Goal: Complete application form

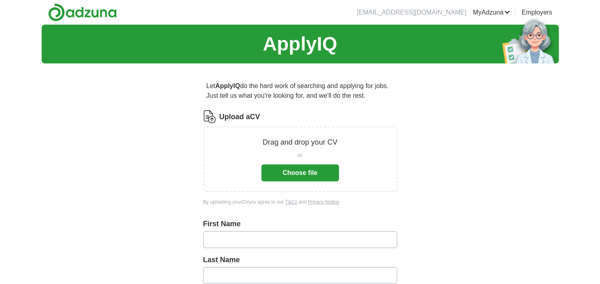
click at [313, 172] on button "Choose file" at bounding box center [300, 172] width 78 height 17
click at [296, 170] on button "Choose file" at bounding box center [300, 172] width 78 height 17
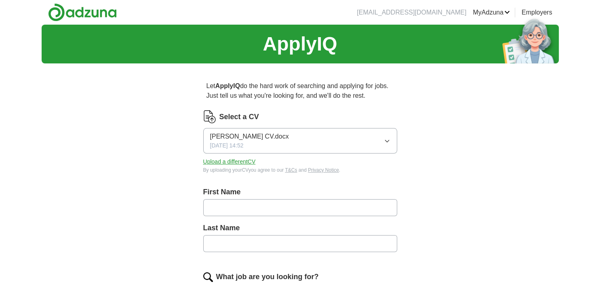
scroll to position [42, 0]
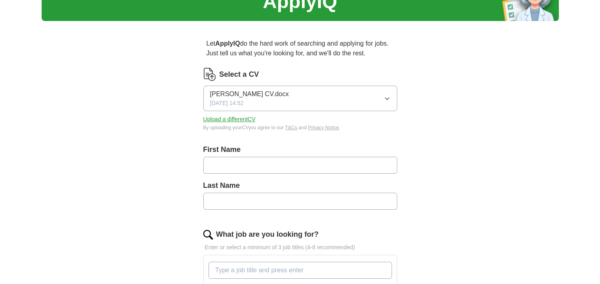
click at [283, 165] on input "text" at bounding box center [300, 165] width 194 height 17
type input "****"
click at [296, 201] on input "text" at bounding box center [300, 201] width 194 height 17
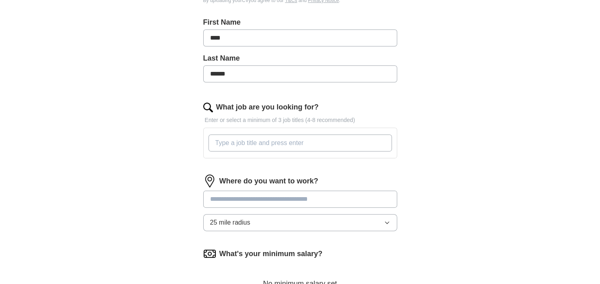
scroll to position [170, 0]
type input "******"
click at [262, 141] on input "What job are you looking for?" at bounding box center [299, 142] width 183 height 17
type input "[DEMOGRAPHIC_DATA] Speaker"
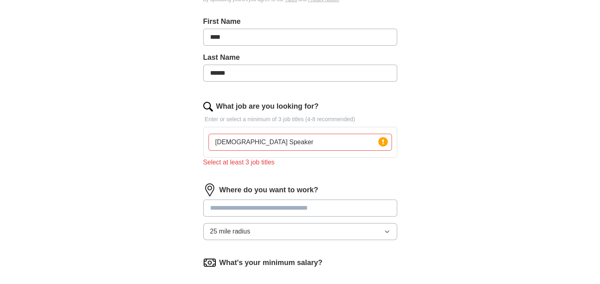
click at [325, 199] on input at bounding box center [300, 207] width 194 height 17
type input "****"
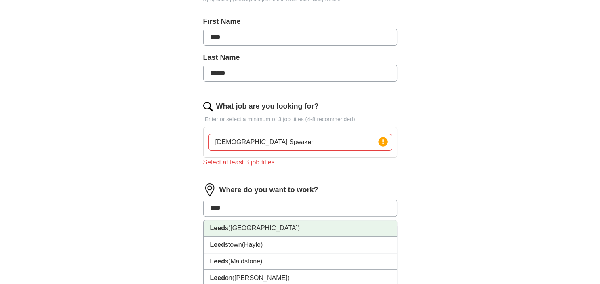
click at [262, 233] on li "Leed s ([GEOGRAPHIC_DATA])" at bounding box center [299, 228] width 193 height 17
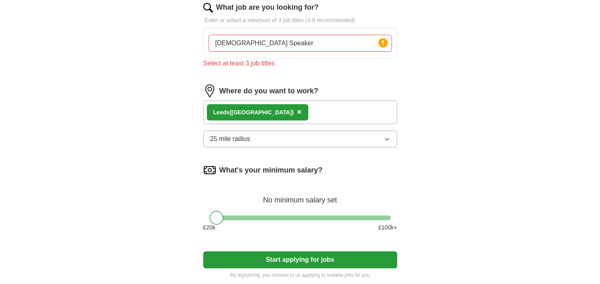
scroll to position [256, 0]
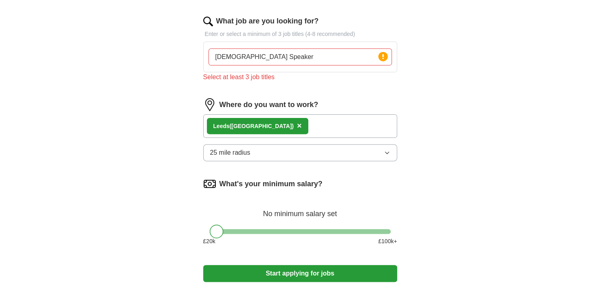
click at [271, 55] on input "[DEMOGRAPHIC_DATA] Speaker" at bounding box center [299, 56] width 183 height 17
type input "G"
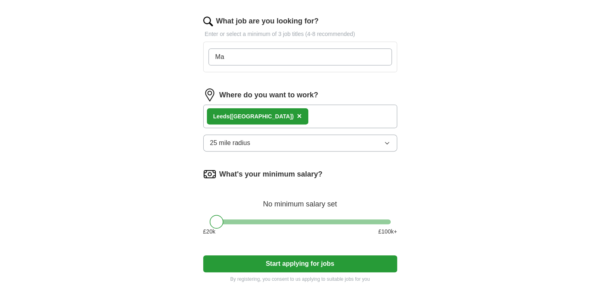
type input "M"
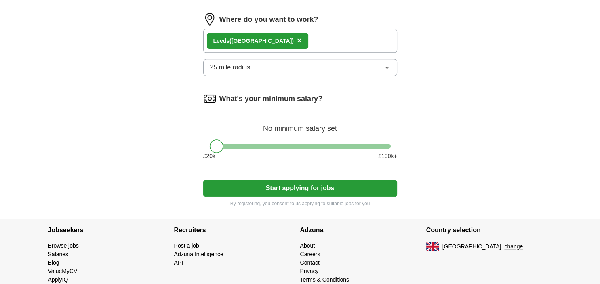
scroll to position [350, 0]
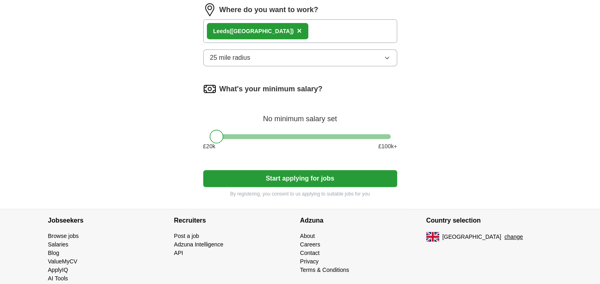
click at [298, 173] on button "Start applying for jobs" at bounding box center [300, 178] width 194 height 17
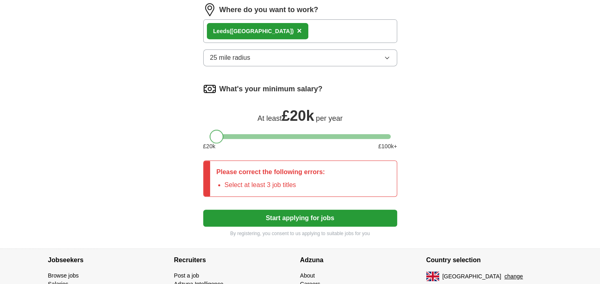
click at [215, 136] on div at bounding box center [217, 137] width 14 height 14
drag, startPoint x: 217, startPoint y: 138, endPoint x: 225, endPoint y: 136, distance: 7.8
click at [225, 136] on div at bounding box center [225, 137] width 14 height 14
click at [300, 219] on button "Start applying for jobs" at bounding box center [300, 218] width 194 height 17
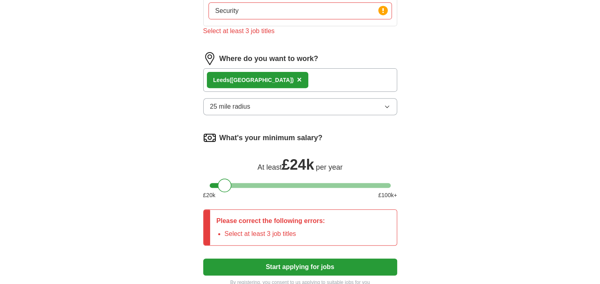
scroll to position [223, 0]
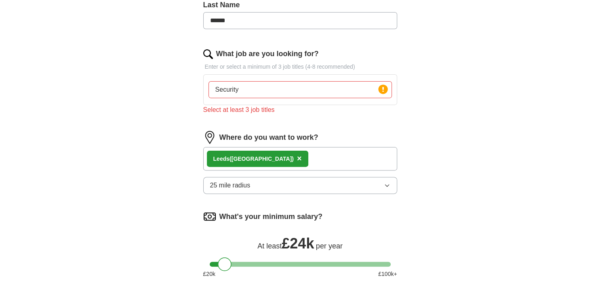
click at [304, 88] on input "Security" at bounding box center [299, 89] width 183 height 17
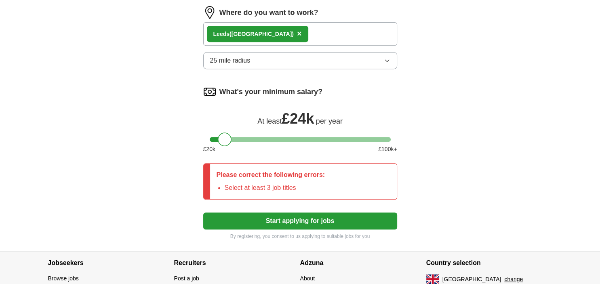
scroll to position [350, 0]
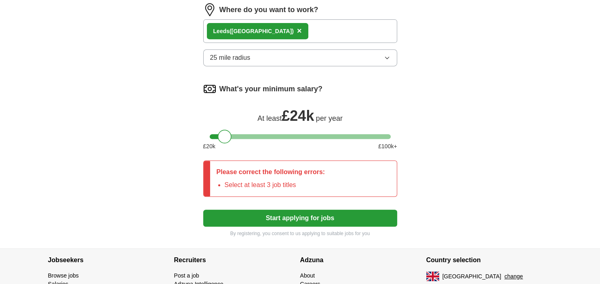
type input "Security Guard. IT Technician. [DEMOGRAPHIC_DATA] Speaker."
click at [299, 216] on button "Start applying for jobs" at bounding box center [300, 218] width 194 height 17
click at [295, 214] on button "Start applying for jobs" at bounding box center [300, 218] width 194 height 17
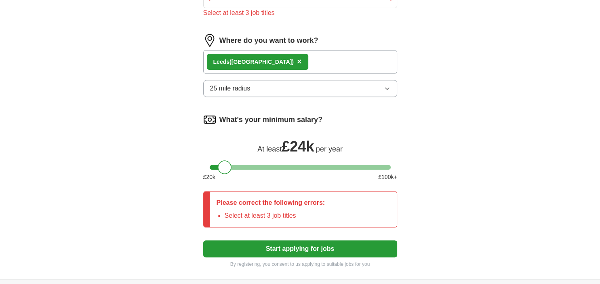
scroll to position [180, 0]
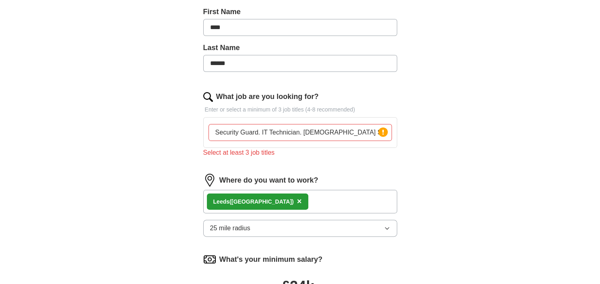
click at [357, 131] on input "Security Guard. IT Technician. [DEMOGRAPHIC_DATA] Speaker." at bounding box center [299, 132] width 183 height 17
click at [383, 132] on circle at bounding box center [382, 131] width 9 height 9
drag, startPoint x: 359, startPoint y: 133, endPoint x: 361, endPoint y: 141, distance: 8.2
click at [360, 133] on input "Security Guard. IT Technician. [DEMOGRAPHIC_DATA] Speaker." at bounding box center [299, 132] width 183 height 17
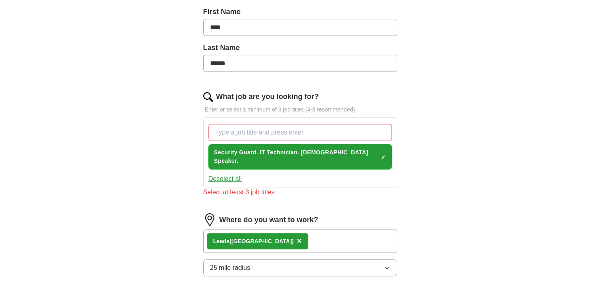
click at [0, 0] on span "×" at bounding box center [0, 0] width 0 height 0
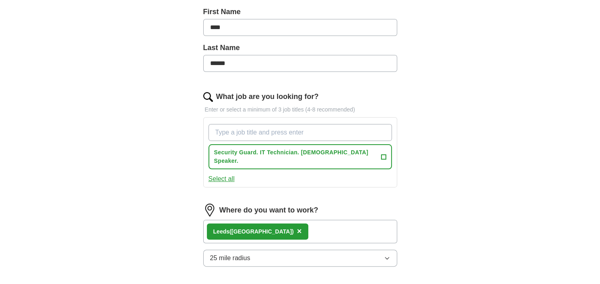
click at [332, 132] on input "What job are you looking for?" at bounding box center [299, 132] width 183 height 17
click at [314, 132] on input "What job are you looking for?" at bounding box center [299, 132] width 183 height 17
type input "Security Guard"
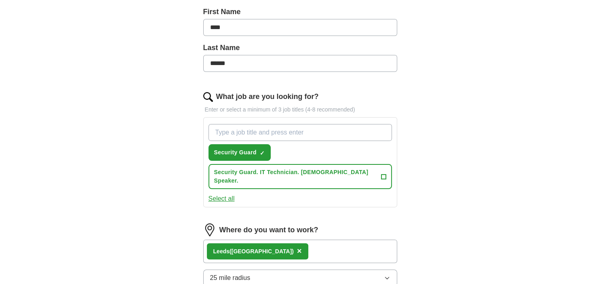
click at [334, 132] on input "What job are you looking for?" at bounding box center [299, 132] width 183 height 17
type input "[DEMOGRAPHIC_DATA] Speaker"
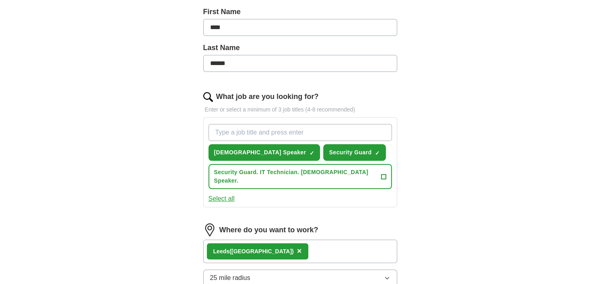
click at [339, 132] on input "What job are you looking for?" at bounding box center [299, 132] width 183 height 17
type input "IT Technician"
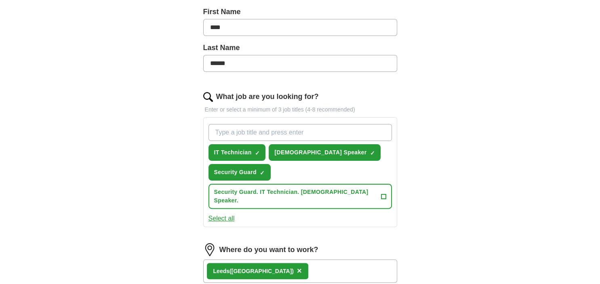
click at [293, 131] on input "What job are you looking for?" at bounding box center [299, 132] width 183 height 17
click at [381, 193] on span "+" at bounding box center [383, 196] width 5 height 6
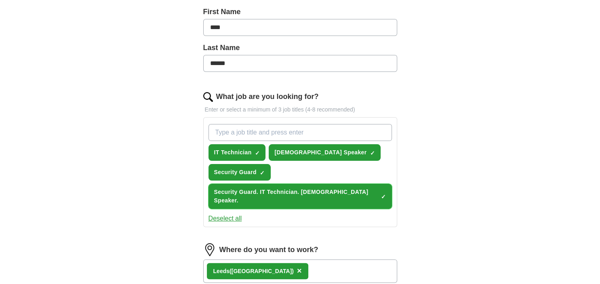
click at [0, 0] on span "×" at bounding box center [0, 0] width 0 height 0
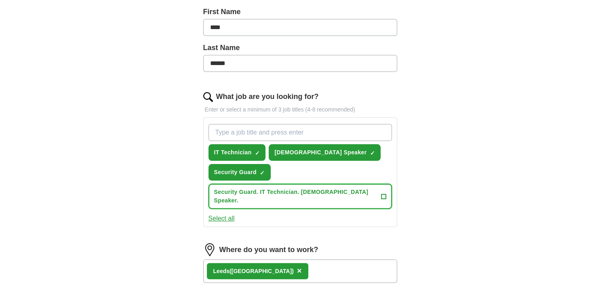
scroll to position [223, 0]
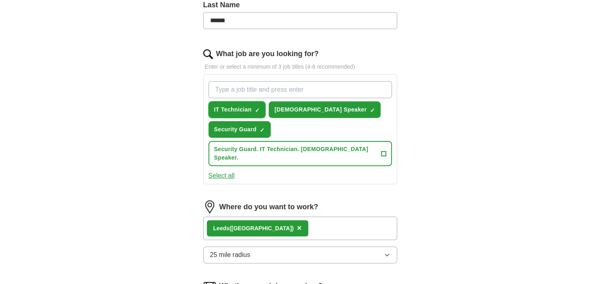
click at [0, 0] on span "×" at bounding box center [0, 0] width 0 height 0
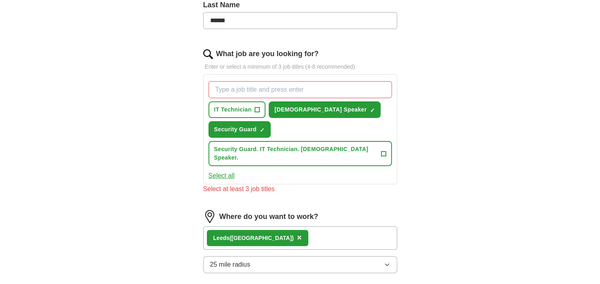
click at [281, 91] on input "What job are you looking for?" at bounding box center [299, 89] width 183 height 17
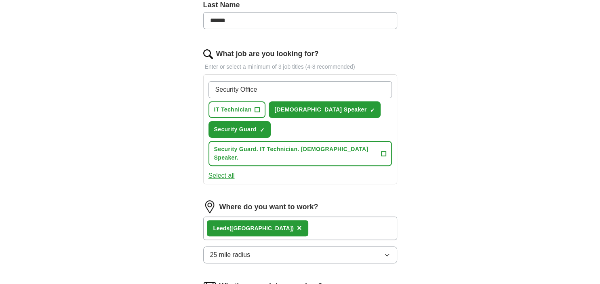
type input "Security Officer"
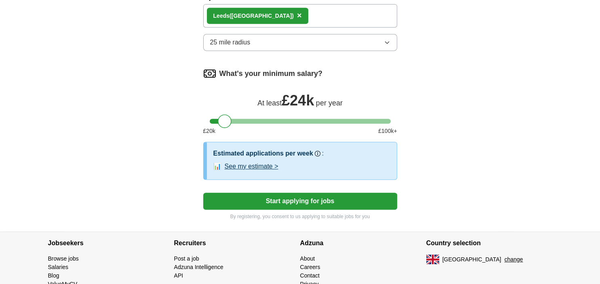
scroll to position [436, 0]
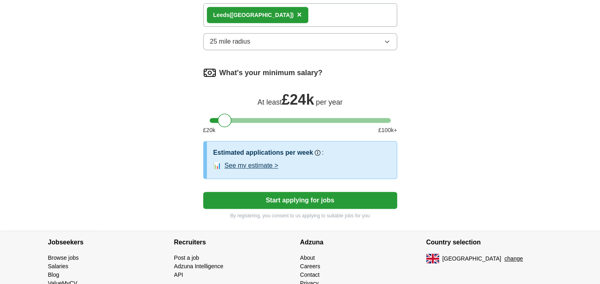
click at [305, 192] on button "Start applying for jobs" at bounding box center [300, 200] width 194 height 17
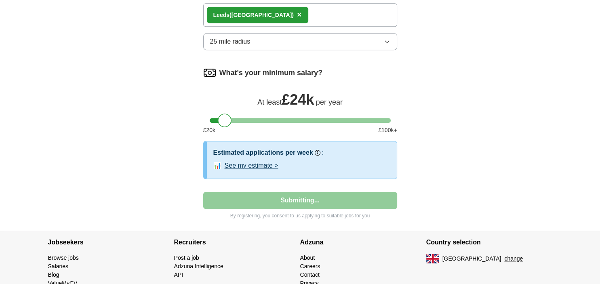
select select "**"
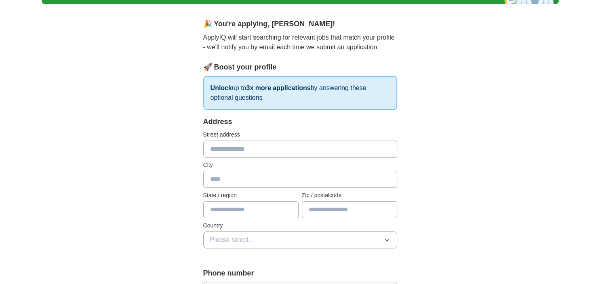
scroll to position [85, 0]
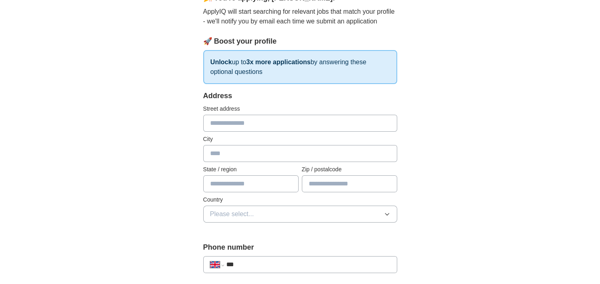
click at [286, 123] on input "text" at bounding box center [300, 123] width 194 height 17
type input "**********"
type input "*****"
type input "********"
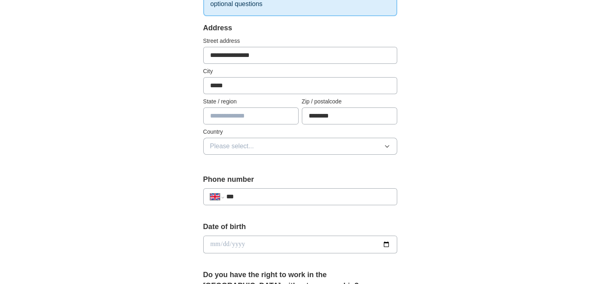
scroll to position [170, 0]
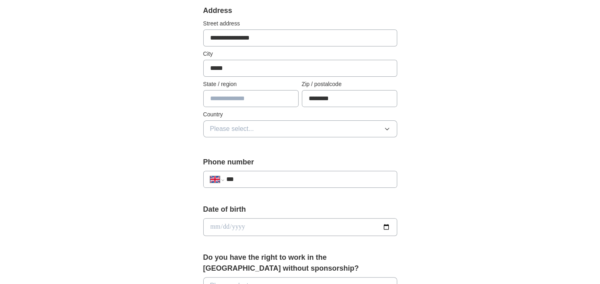
click at [268, 98] on input "text" at bounding box center [250, 98] width 95 height 17
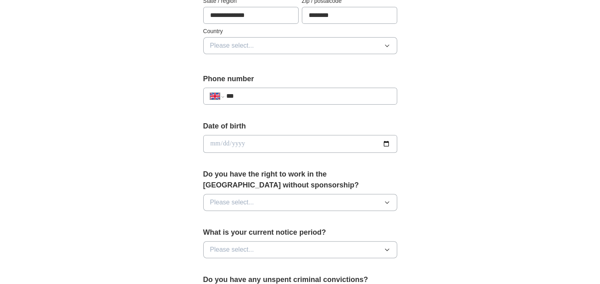
scroll to position [256, 0]
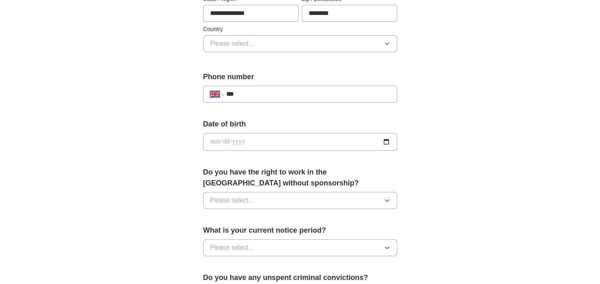
type input "**********"
click at [387, 40] on icon "button" at bounding box center [387, 43] width 6 height 6
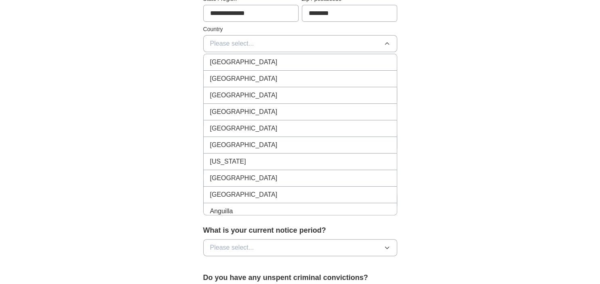
click at [310, 63] on div "[GEOGRAPHIC_DATA]" at bounding box center [300, 62] width 180 height 10
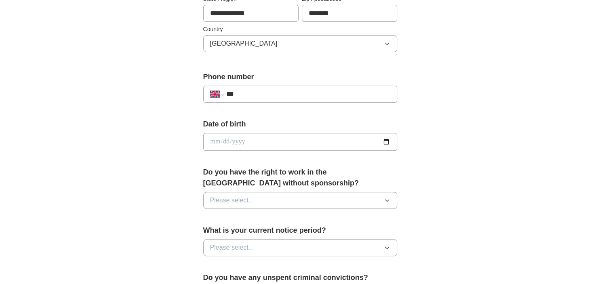
click at [290, 96] on input "***" at bounding box center [308, 94] width 164 height 10
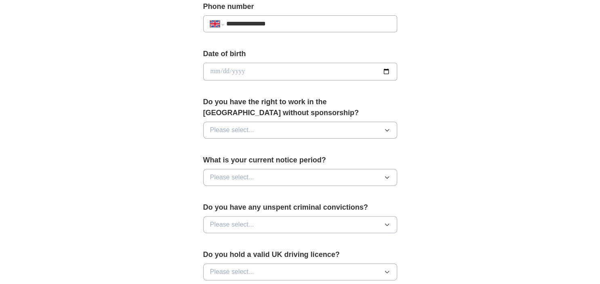
scroll to position [341, 0]
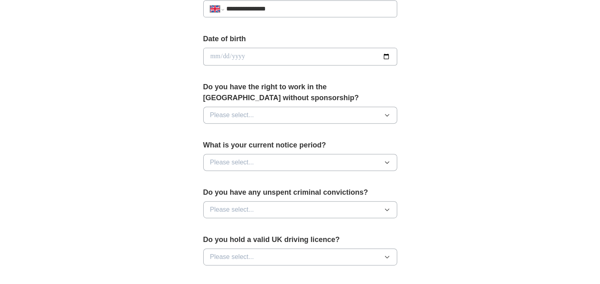
type input "**********"
click at [445, 67] on div "**********" at bounding box center [300, 46] width 517 height 724
click at [317, 53] on input "date" at bounding box center [300, 57] width 194 height 18
type input "**********"
drag, startPoint x: 301, startPoint y: 122, endPoint x: 296, endPoint y: 115, distance: 9.2
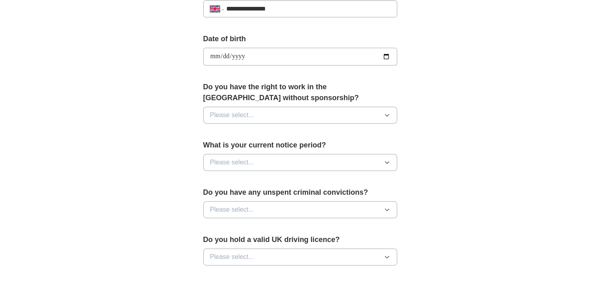
click at [301, 122] on div "Do you have the right to work in the [GEOGRAPHIC_DATA] without sponsorship? Ple…" at bounding box center [300, 106] width 194 height 48
click at [295, 114] on button "Please select..." at bounding box center [300, 115] width 194 height 17
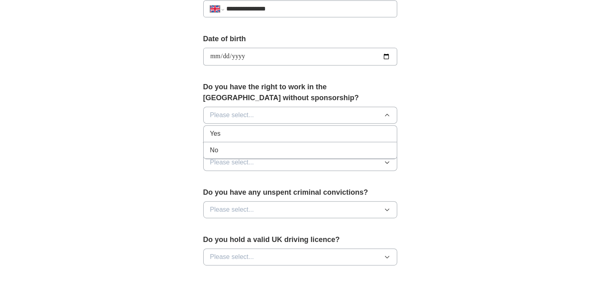
click at [256, 135] on div "Yes" at bounding box center [300, 134] width 180 height 10
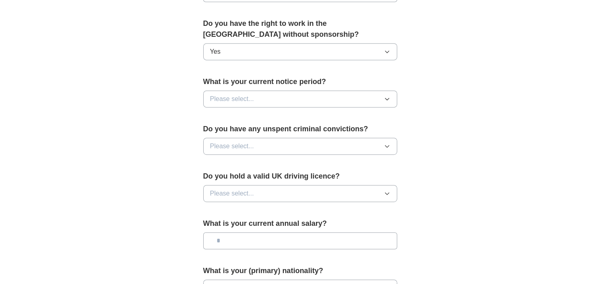
scroll to position [426, 0]
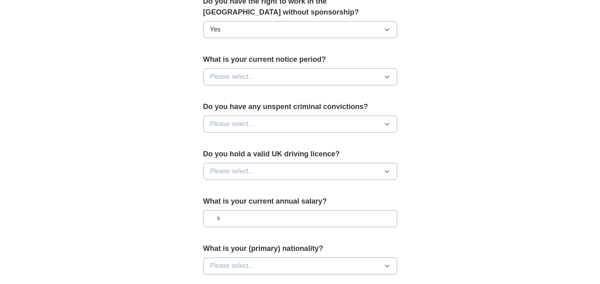
click at [384, 70] on button "Please select..." at bounding box center [300, 76] width 194 height 17
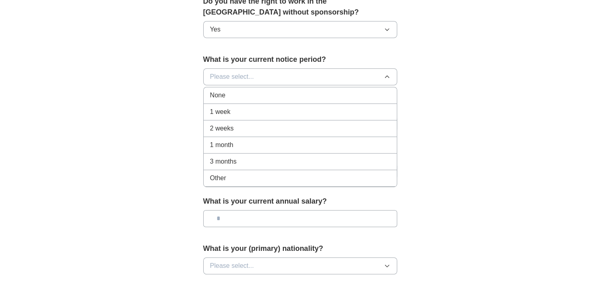
click at [329, 95] on div "None" at bounding box center [300, 95] width 180 height 10
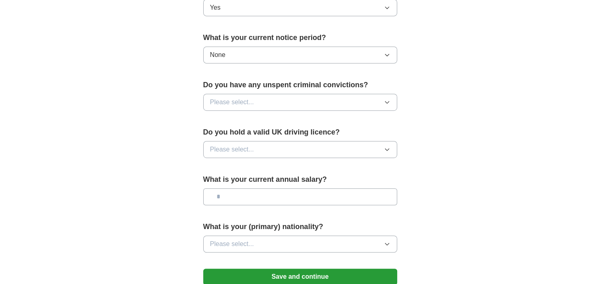
scroll to position [469, 0]
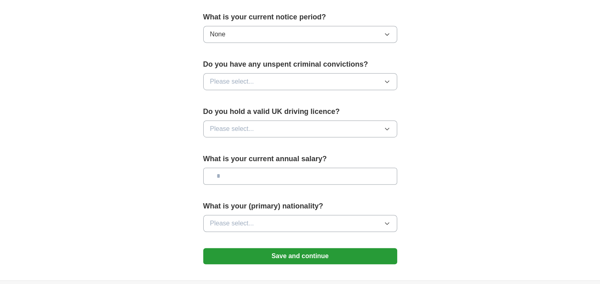
click at [384, 80] on icon "button" at bounding box center [387, 81] width 6 height 6
click at [300, 112] on div "No" at bounding box center [300, 117] width 180 height 10
click at [386, 126] on icon "button" at bounding box center [387, 129] width 6 height 6
click at [284, 145] on div "Yes" at bounding box center [300, 148] width 180 height 10
click at [281, 171] on input "text" at bounding box center [300, 176] width 194 height 17
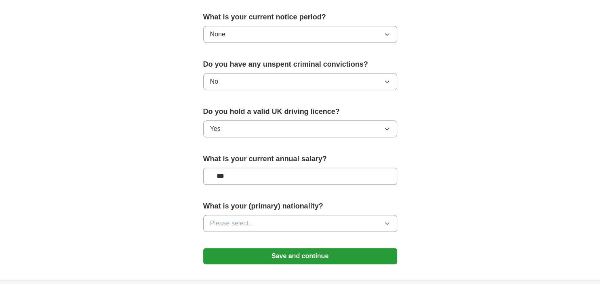
type input "**"
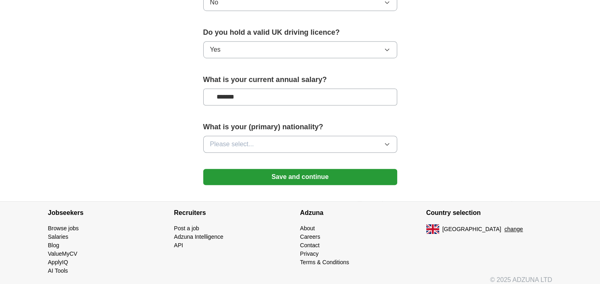
scroll to position [552, 0]
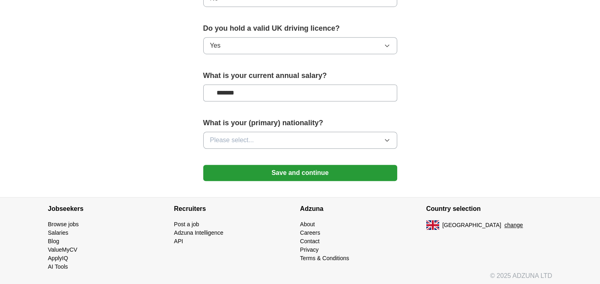
type input "*******"
click at [386, 137] on icon "button" at bounding box center [387, 140] width 6 height 6
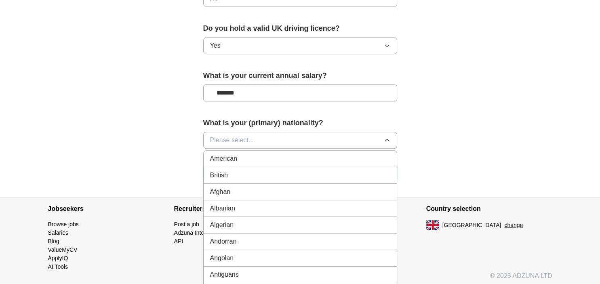
click at [334, 170] on div "British" at bounding box center [300, 175] width 180 height 10
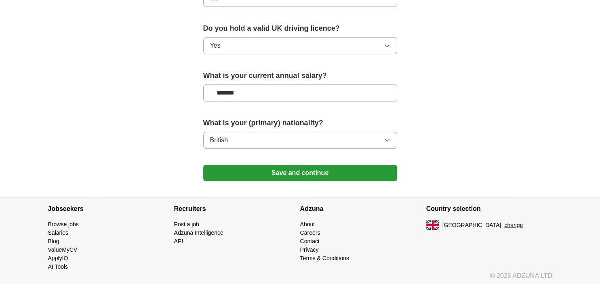
click at [325, 170] on button "Save and continue" at bounding box center [300, 173] width 194 height 16
